Goal: Task Accomplishment & Management: Manage account settings

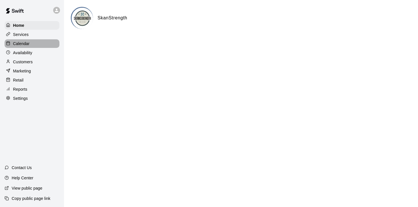
click at [19, 40] on div "Calendar" at bounding box center [32, 43] width 55 height 9
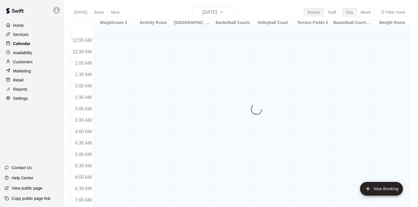
scroll to position [267, 0]
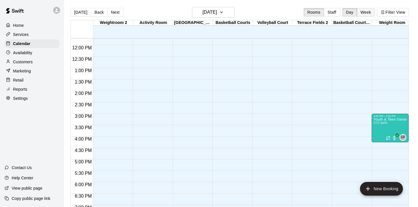
click at [365, 13] on button "Week" at bounding box center [366, 12] width 18 height 9
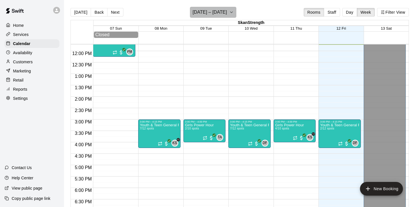
click at [233, 12] on icon "button" at bounding box center [231, 12] width 5 height 7
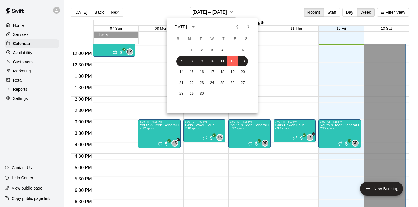
click at [237, 25] on icon "Previous month" at bounding box center [237, 26] width 7 height 7
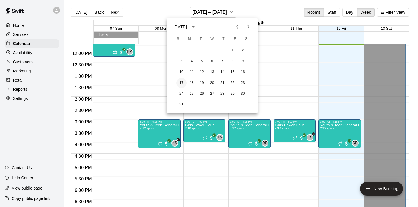
click at [182, 81] on button "17" at bounding box center [181, 83] width 10 height 10
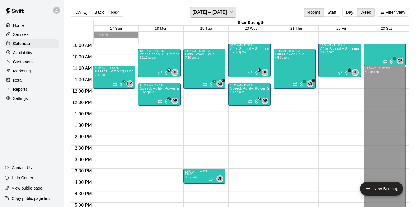
scroll to position [228, 0]
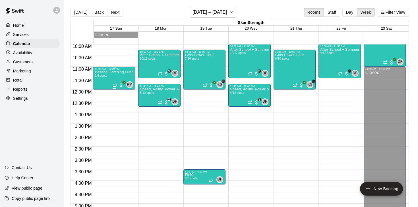
click at [118, 79] on div "Baseball Pitching Fundamentals (10-12U) 2/6 spots" at bounding box center [114, 173] width 39 height 207
click at [103, 90] on img "edit" at bounding box center [101, 90] width 7 height 7
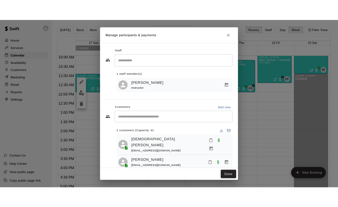
scroll to position [7, 0]
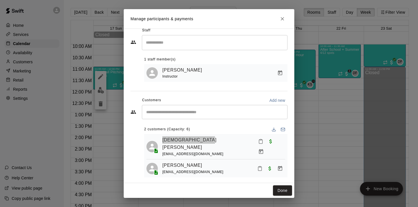
drag, startPoint x: 182, startPoint y: 140, endPoint x: 281, endPoint y: 3, distance: 169.1
click at [0, 0] on div "Manage participants & payments Staff ​ 1 staff member(s) Phil Madvek Instructor…" at bounding box center [209, 103] width 418 height 207
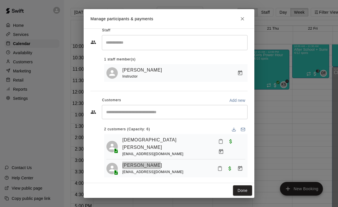
drag, startPoint x: 135, startPoint y: 157, endPoint x: 188, endPoint y: 2, distance: 163.6
click at [0, 0] on div "Manage participants & payments Staff ​ 1 staff member(s) Phil Madvek Instructor…" at bounding box center [169, 103] width 338 height 207
click at [242, 18] on icon "Close" at bounding box center [242, 18] width 3 height 3
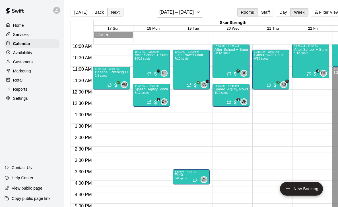
click at [112, 13] on button "Next" at bounding box center [115, 12] width 16 height 9
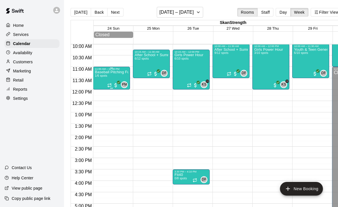
click at [107, 75] on span "1/6 spots" at bounding box center [101, 75] width 13 height 3
click at [99, 92] on img "edit" at bounding box center [101, 94] width 7 height 7
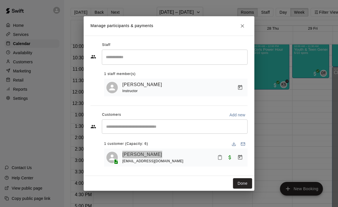
drag, startPoint x: 148, startPoint y: 155, endPoint x: 202, endPoint y: 9, distance: 155.5
click at [0, 0] on div "Manage participants & payments Staff ​ 1 staff member(s) Phil Madvek Instructor…" at bounding box center [169, 103] width 338 height 207
click at [242, 26] on icon "Close" at bounding box center [242, 25] width 3 height 3
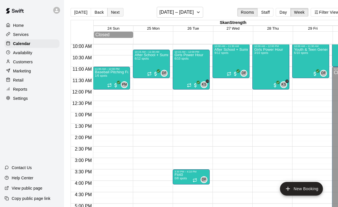
click at [118, 13] on button "Next" at bounding box center [115, 12] width 16 height 9
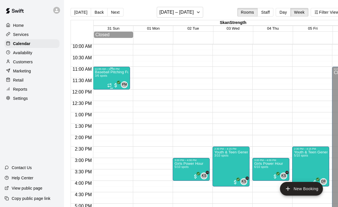
click at [108, 77] on div "Baseball Pitching Fundamentals (10-12U) 3/6 spots" at bounding box center [112, 173] width 34 height 207
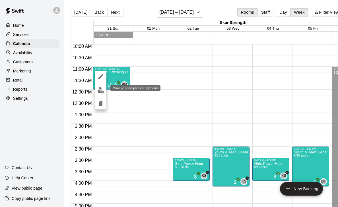
click at [100, 90] on img "edit" at bounding box center [101, 90] width 7 height 7
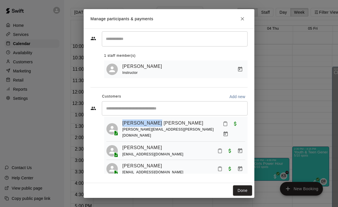
scroll to position [0, 0]
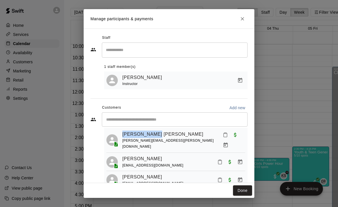
drag, startPoint x: 143, startPoint y: 122, endPoint x: 16, endPoint y: 202, distance: 150.2
click at [0, 0] on div "Manage participants & payments Staff ​ 1 staff member(s) Phil Madvek Instructor…" at bounding box center [169, 103] width 338 height 207
drag, startPoint x: 138, startPoint y: 152, endPoint x: 172, endPoint y: 49, distance: 109.2
click at [0, 0] on div "Manage participants & payments Staff ​ 1 staff member(s) Phil Madvek Instructor…" at bounding box center [169, 103] width 338 height 207
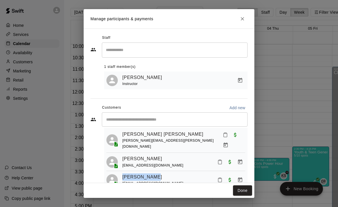
click at [247, 17] on button "Close" at bounding box center [242, 19] width 10 height 10
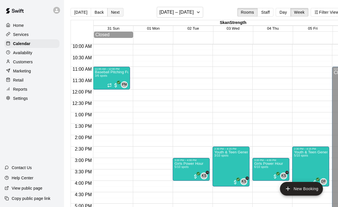
click at [115, 13] on button "Next" at bounding box center [115, 12] width 16 height 9
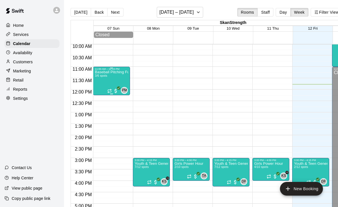
click at [108, 81] on div "Baseball Pitching Fundamentals (10-12U) 3/6 spots" at bounding box center [112, 173] width 34 height 207
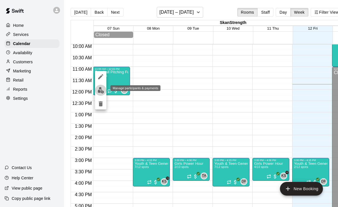
click at [100, 89] on img "edit" at bounding box center [101, 90] width 7 height 7
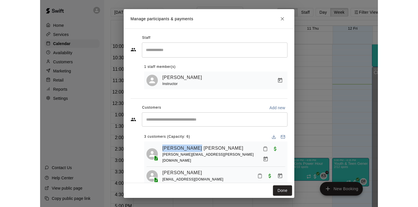
scroll to position [14, 0]
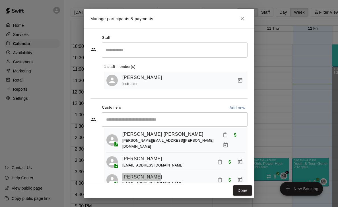
drag, startPoint x: 126, startPoint y: 170, endPoint x: 171, endPoint y: 3, distance: 173.9
click at [0, 0] on div "Manage participants & payments Staff ​ 1 staff member(s) Phil Madvek Instructor…" at bounding box center [169, 103] width 338 height 207
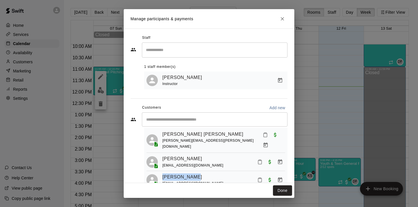
click at [280, 17] on icon "Close" at bounding box center [283, 19] width 6 height 6
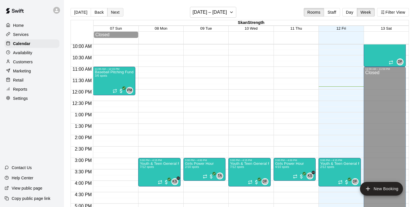
click at [112, 15] on button "Next" at bounding box center [115, 12] width 16 height 9
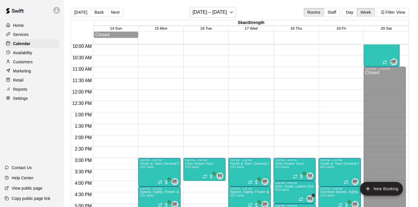
click at [22, 92] on div "Reports" at bounding box center [32, 89] width 55 height 9
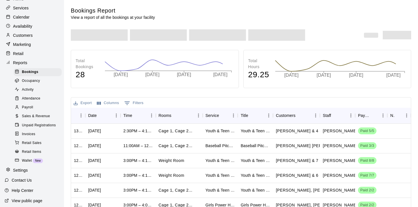
scroll to position [27, 0]
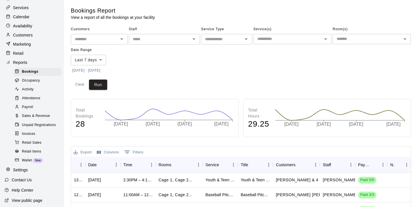
click at [35, 116] on span "Sales & Revenue" at bounding box center [36, 116] width 28 height 6
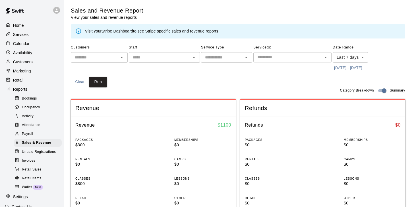
click at [246, 59] on icon "Open" at bounding box center [246, 57] width 7 height 7
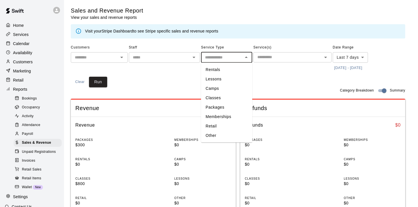
click at [229, 72] on li "Rentals" at bounding box center [226, 69] width 51 height 9
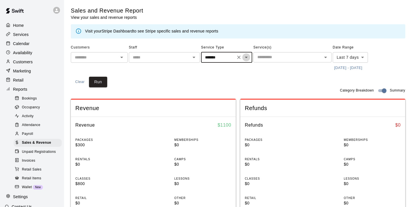
click at [246, 57] on icon "Open" at bounding box center [246, 57] width 3 height 1
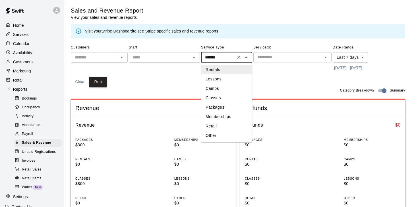
click at [224, 79] on li "Lessons" at bounding box center [226, 78] width 51 height 9
type input "*******"
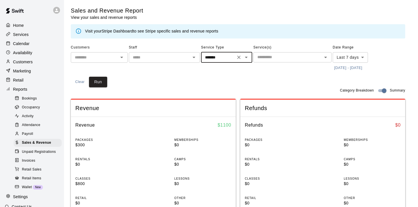
click at [174, 28] on div "Visit your Stripe Dashboard to see Stripe specific sales and revenue reports" at bounding box center [151, 31] width 133 height 6
click at [20, 64] on p "Customers" at bounding box center [23, 62] width 20 height 6
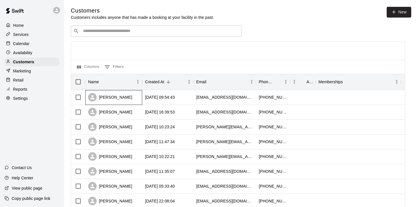
click at [113, 98] on div "Kate Watson" at bounding box center [110, 97] width 44 height 9
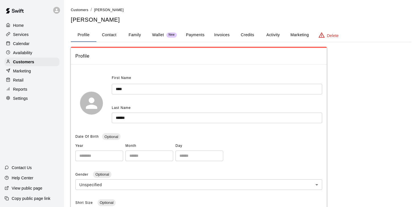
click at [285, 34] on button "Activity" at bounding box center [273, 35] width 26 height 14
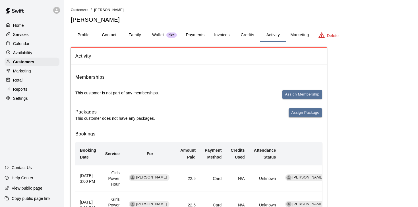
click at [222, 35] on button "Invoices" at bounding box center [222, 35] width 26 height 14
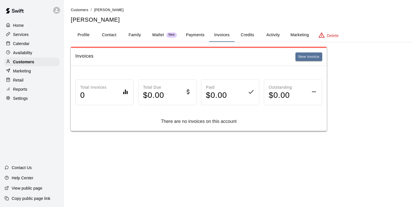
click at [193, 33] on button "Payments" at bounding box center [196, 35] width 28 height 14
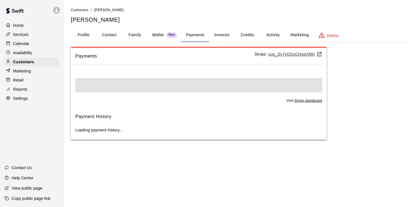
click at [296, 55] on u "cus_Sy7yOSxCHoeXMK" at bounding box center [296, 54] width 54 height 5
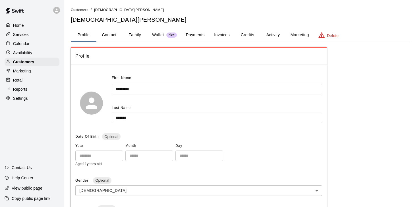
click at [194, 37] on button "Payments" at bounding box center [196, 35] width 28 height 14
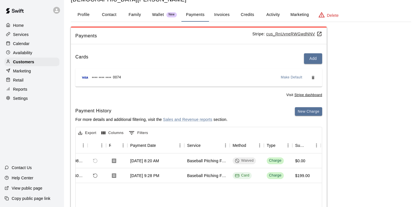
scroll to position [18, 0]
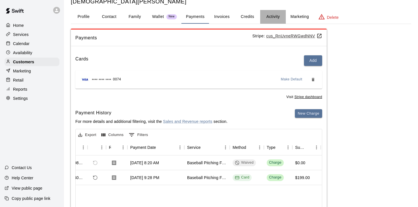
click at [277, 13] on button "Activity" at bounding box center [273, 17] width 26 height 14
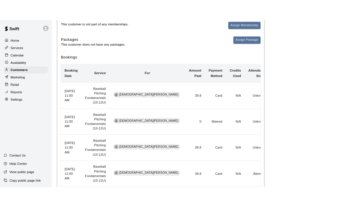
scroll to position [89, 0]
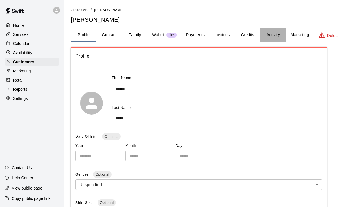
click at [272, 35] on button "Activity" at bounding box center [273, 35] width 26 height 14
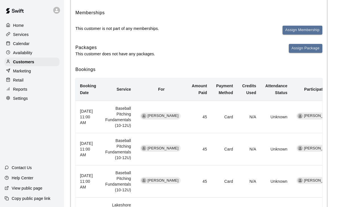
scroll to position [97, 0]
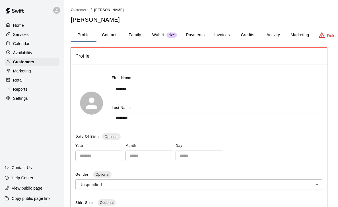
click at [277, 34] on button "Activity" at bounding box center [273, 35] width 26 height 14
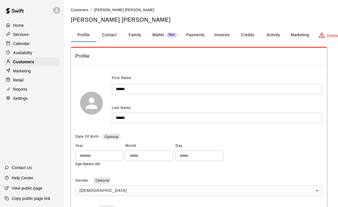
click at [273, 34] on button "Activity" at bounding box center [273, 35] width 26 height 14
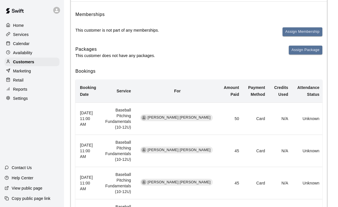
scroll to position [63, 0]
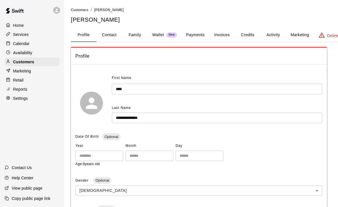
click at [274, 35] on button "Activity" at bounding box center [273, 35] width 26 height 14
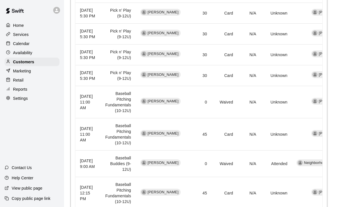
scroll to position [209, 0]
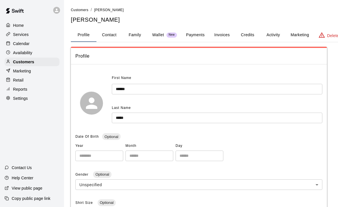
click at [271, 34] on button "Activity" at bounding box center [273, 35] width 26 height 14
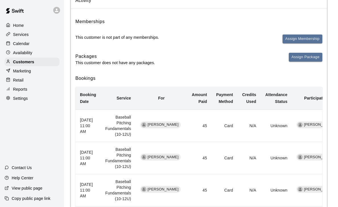
scroll to position [59, 0]
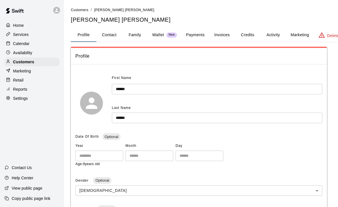
click at [277, 36] on button "Activity" at bounding box center [273, 35] width 26 height 14
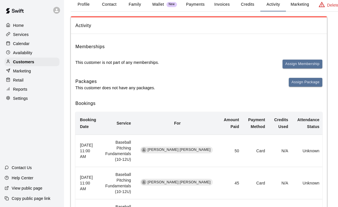
scroll to position [33, 0]
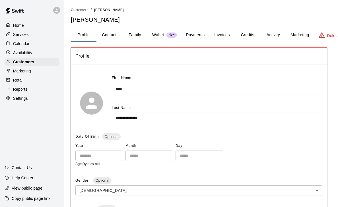
click at [272, 32] on button "Activity" at bounding box center [273, 35] width 26 height 14
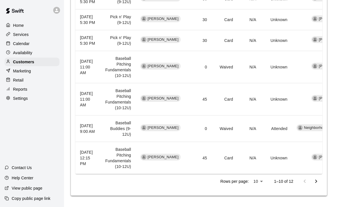
scroll to position [254, 0]
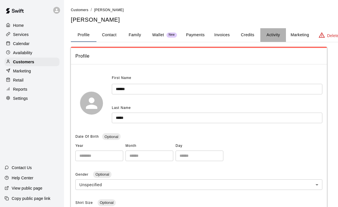
click at [273, 32] on button "Activity" at bounding box center [273, 35] width 26 height 14
